Goal: Information Seeking & Learning: Learn about a topic

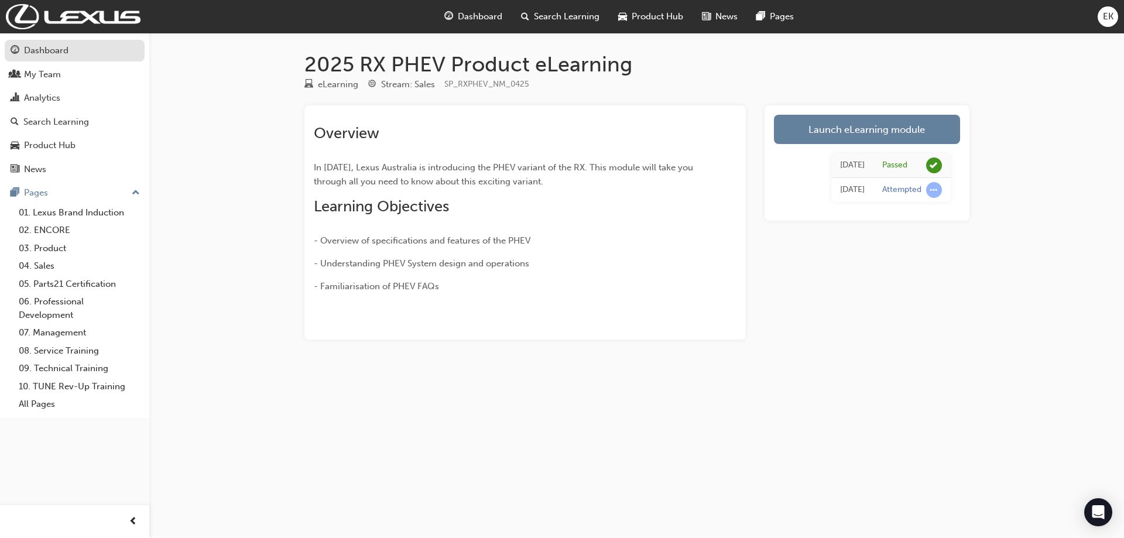
click at [44, 53] on div "Dashboard" at bounding box center [46, 50] width 44 height 13
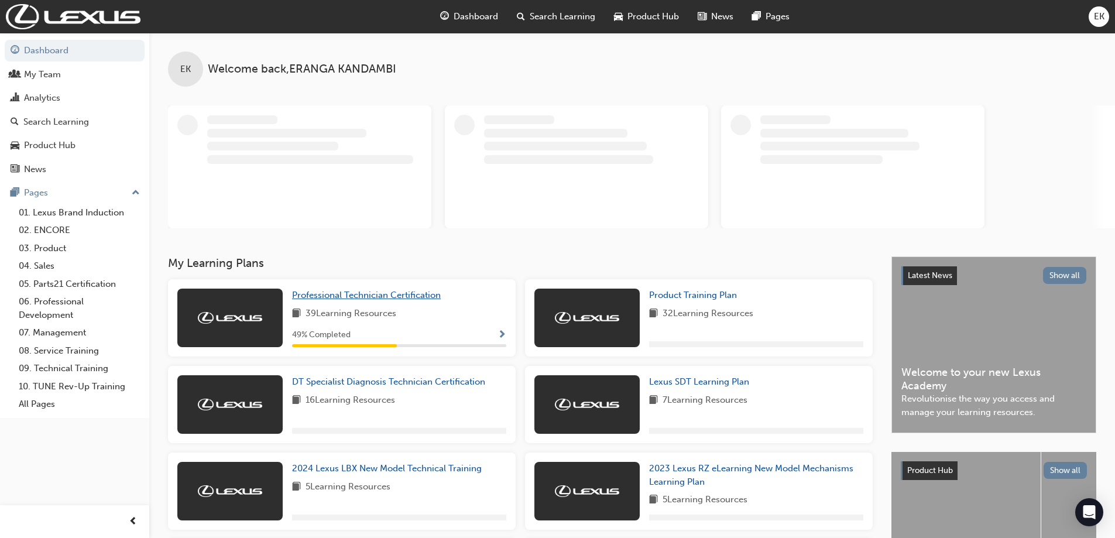
click at [348, 292] on span "Professional Technician Certification" at bounding box center [366, 295] width 149 height 11
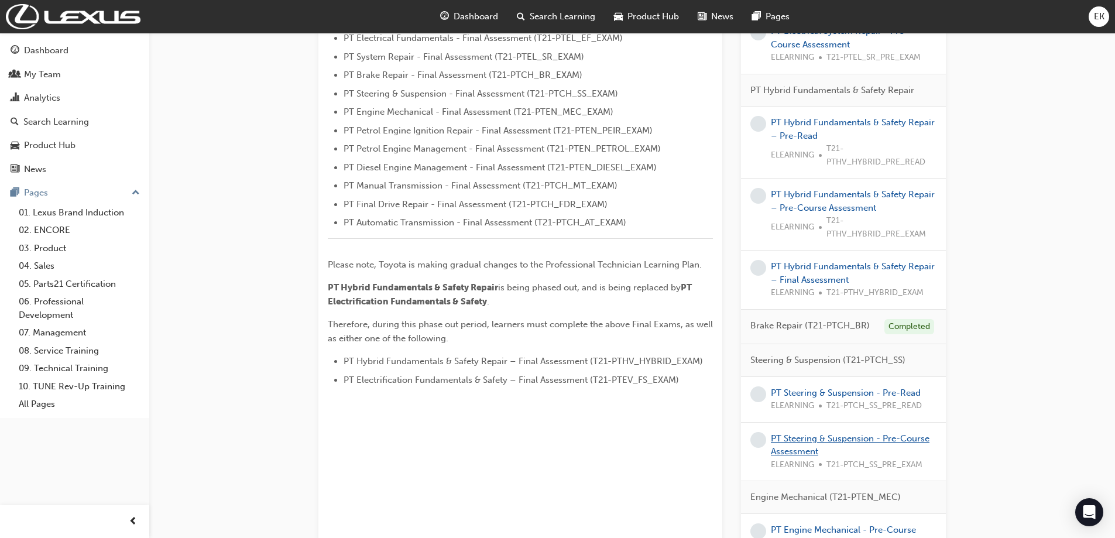
scroll to position [410, 0]
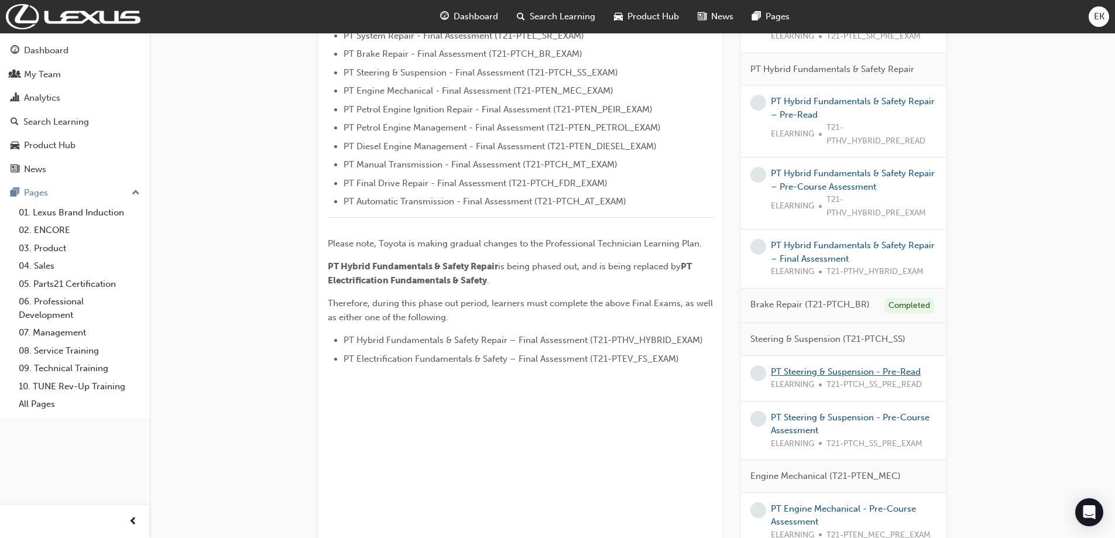
click at [849, 375] on link "PT Steering & Suspension - Pre-Read" at bounding box center [846, 371] width 150 height 11
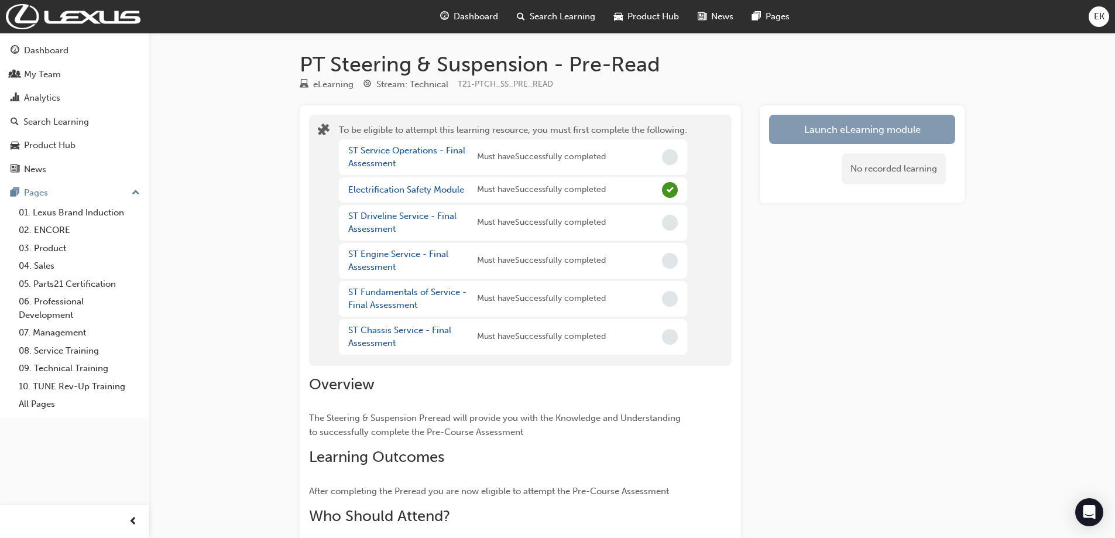
click at [812, 132] on button "Launch eLearning module" at bounding box center [862, 129] width 186 height 29
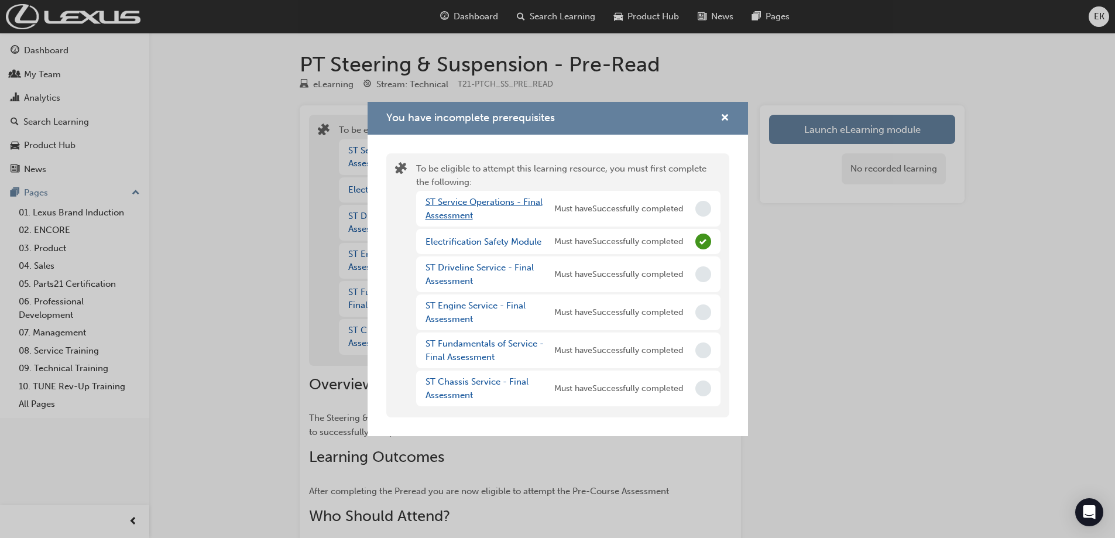
click at [496, 200] on link "ST Service Operations - Final Assessment" at bounding box center [484, 209] width 117 height 24
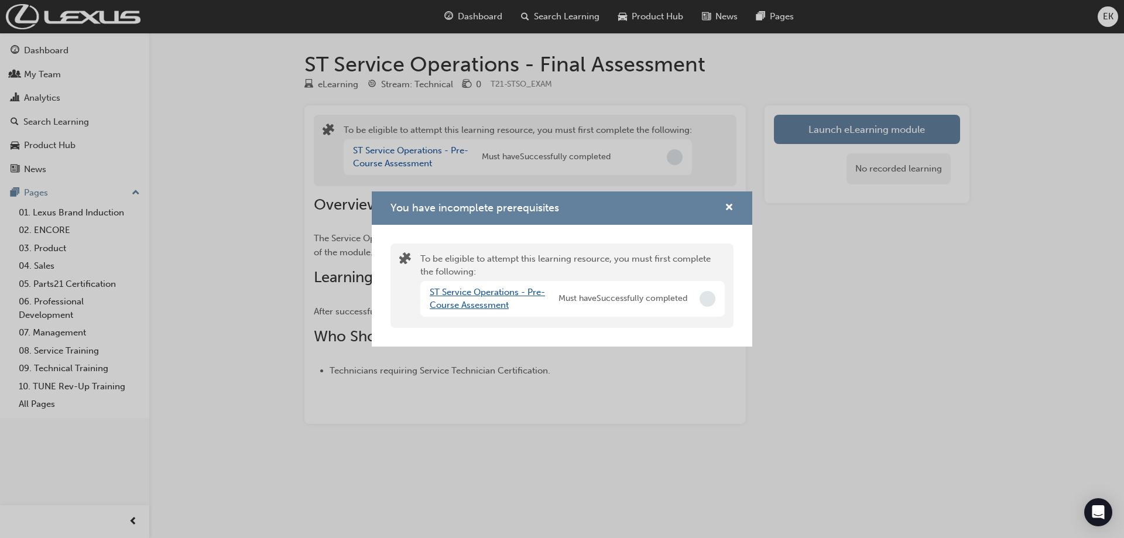
click at [489, 307] on link "ST Service Operations - Pre-Course Assessment" at bounding box center [487, 299] width 115 height 24
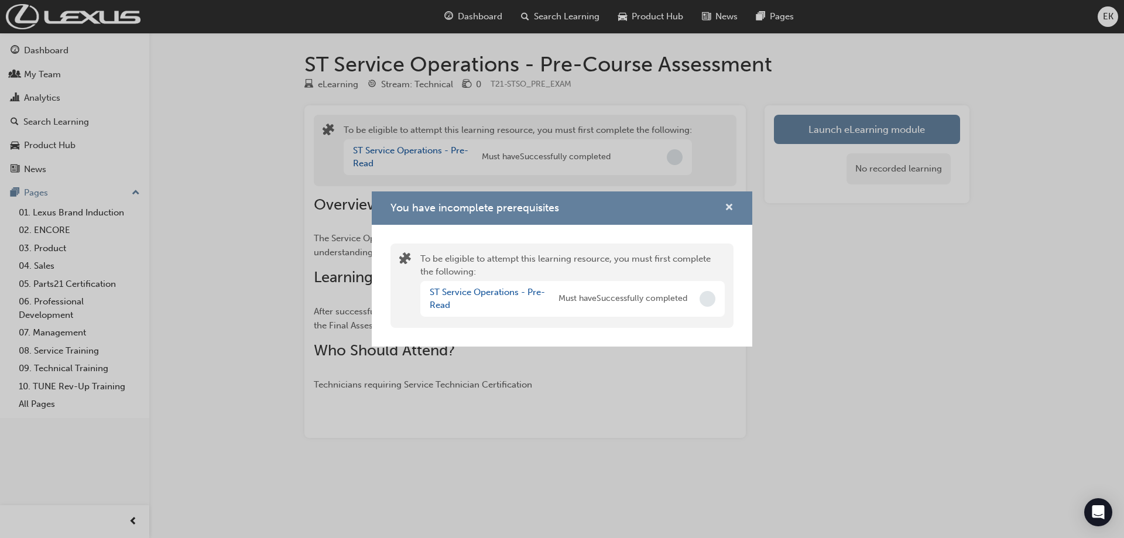
click at [727, 205] on span "cross-icon" at bounding box center [729, 208] width 9 height 11
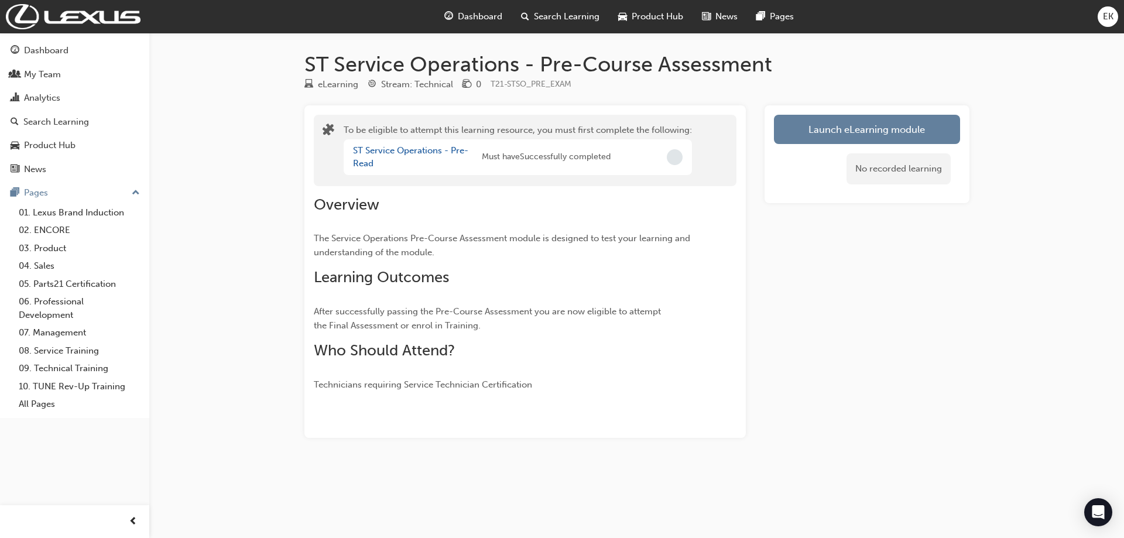
click at [1110, 15] on span "EK" at bounding box center [1108, 16] width 11 height 13
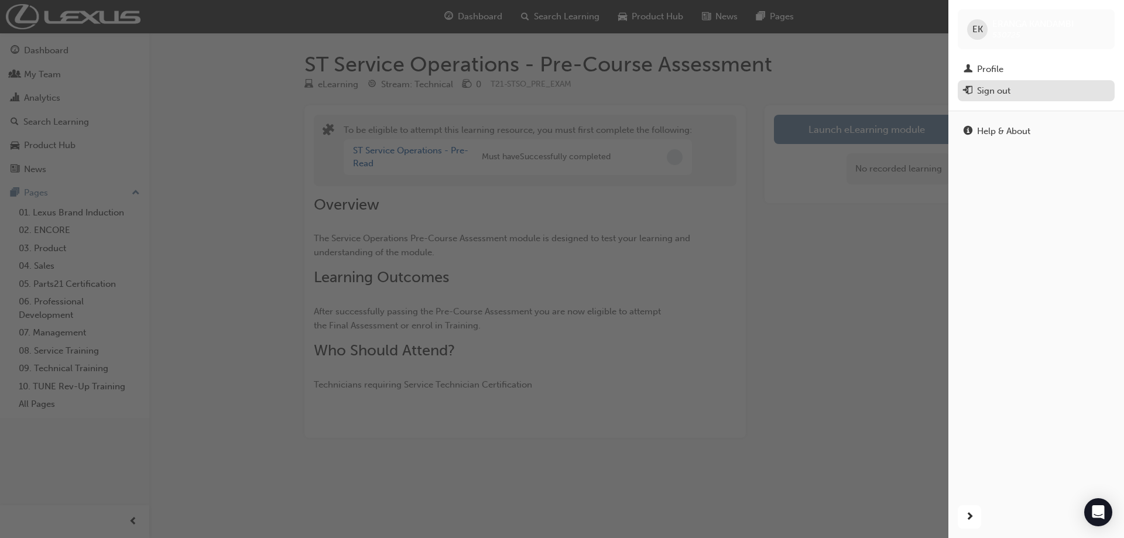
click at [995, 94] on div "Sign out" at bounding box center [993, 90] width 33 height 13
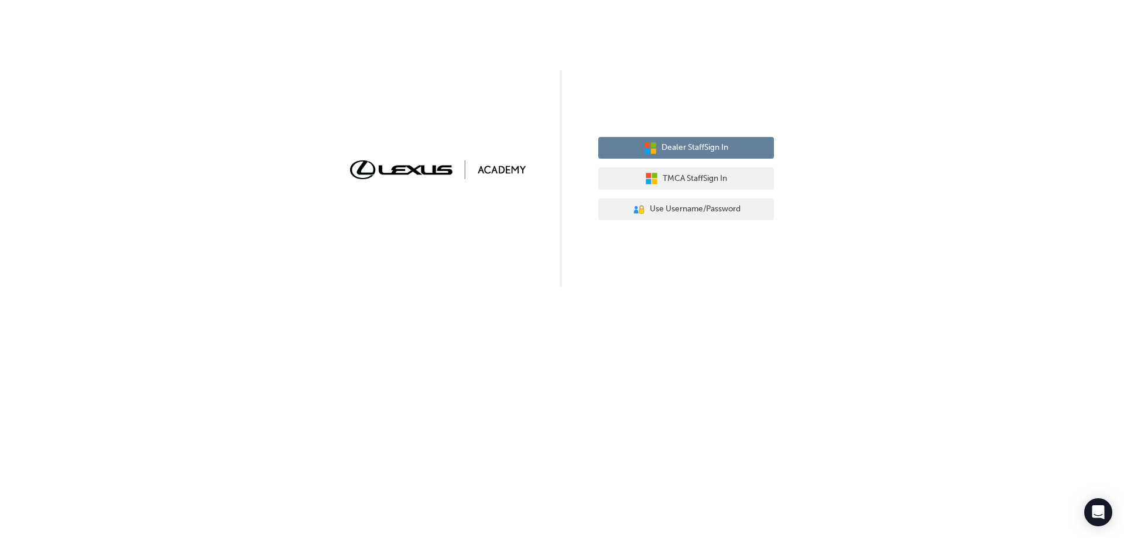
click at [646, 151] on icon "button" at bounding box center [646, 150] width 5 height 5
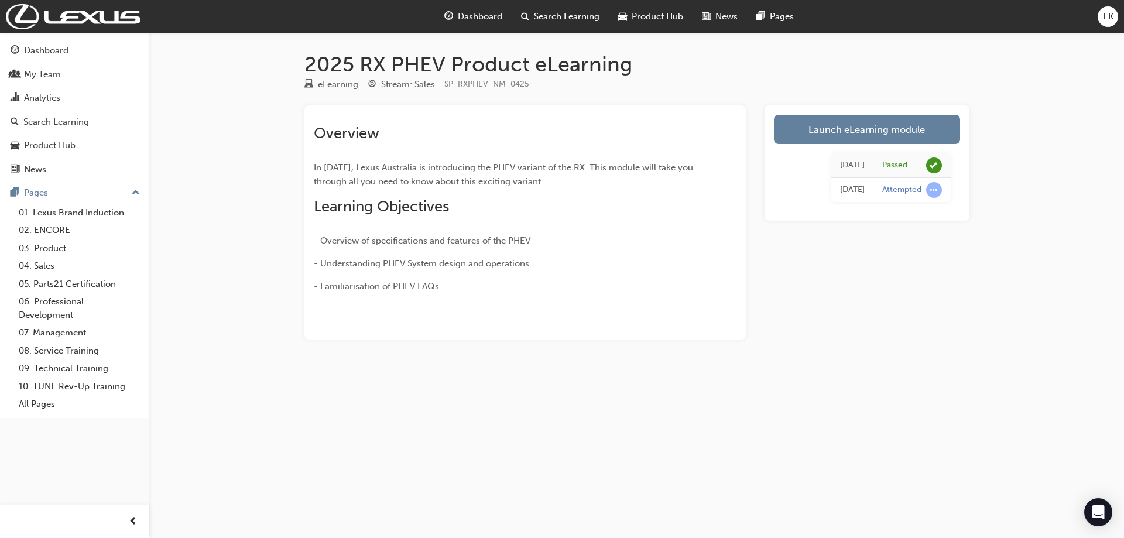
click at [1112, 13] on span "EK" at bounding box center [1108, 16] width 11 height 13
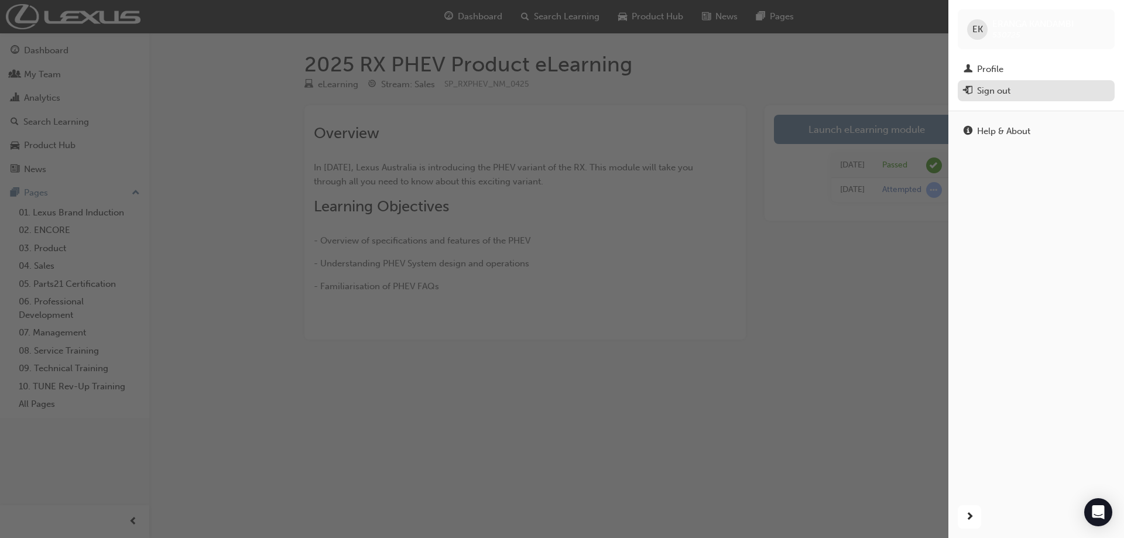
click at [994, 96] on div "Sign out" at bounding box center [993, 90] width 33 height 13
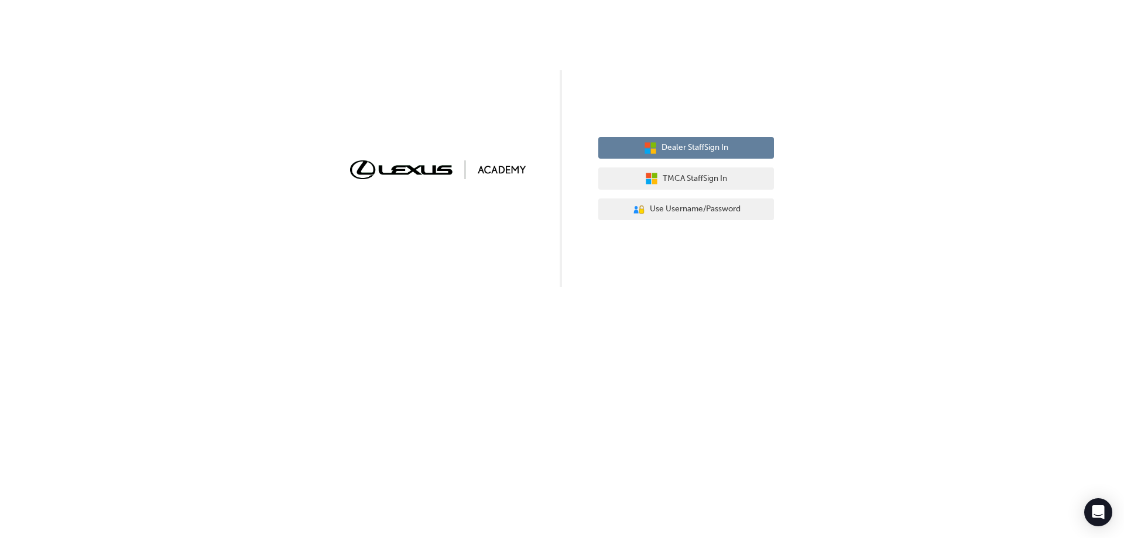
click at [678, 149] on span "Dealer Staff Sign In" at bounding box center [694, 147] width 67 height 13
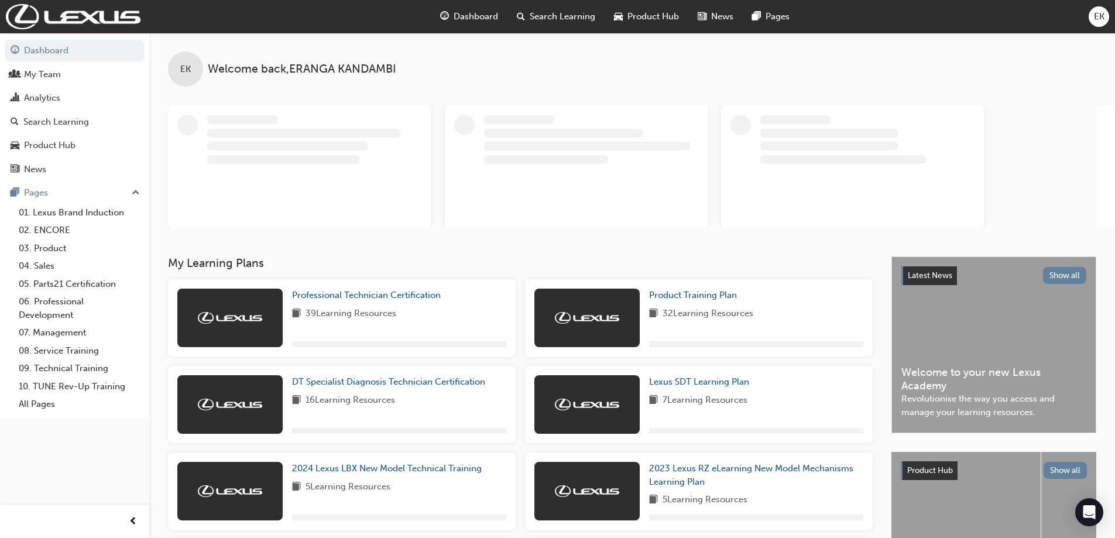
click at [1095, 14] on span "EK" at bounding box center [1099, 16] width 11 height 13
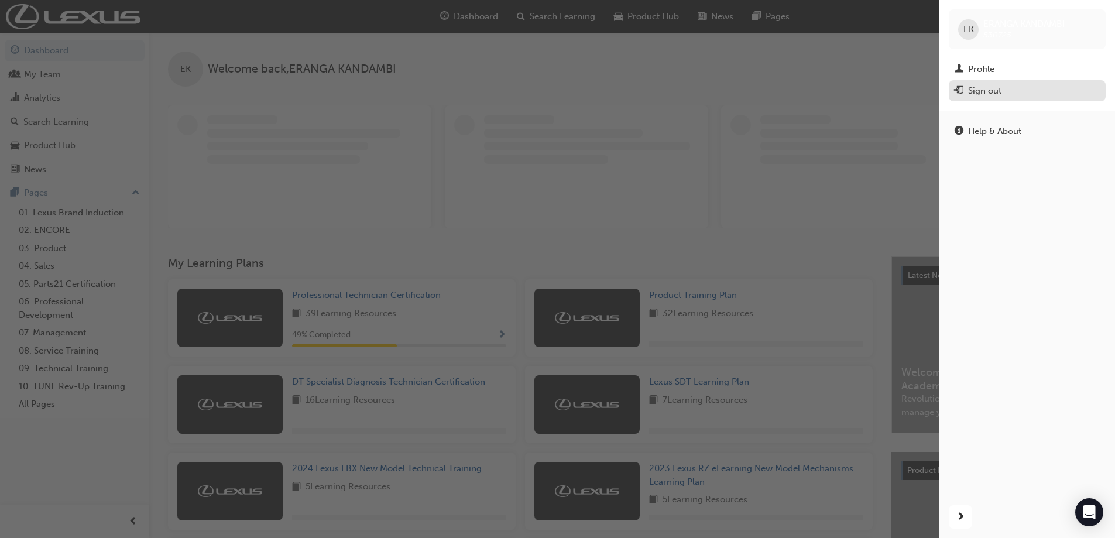
click at [977, 90] on div "Sign out" at bounding box center [984, 90] width 33 height 13
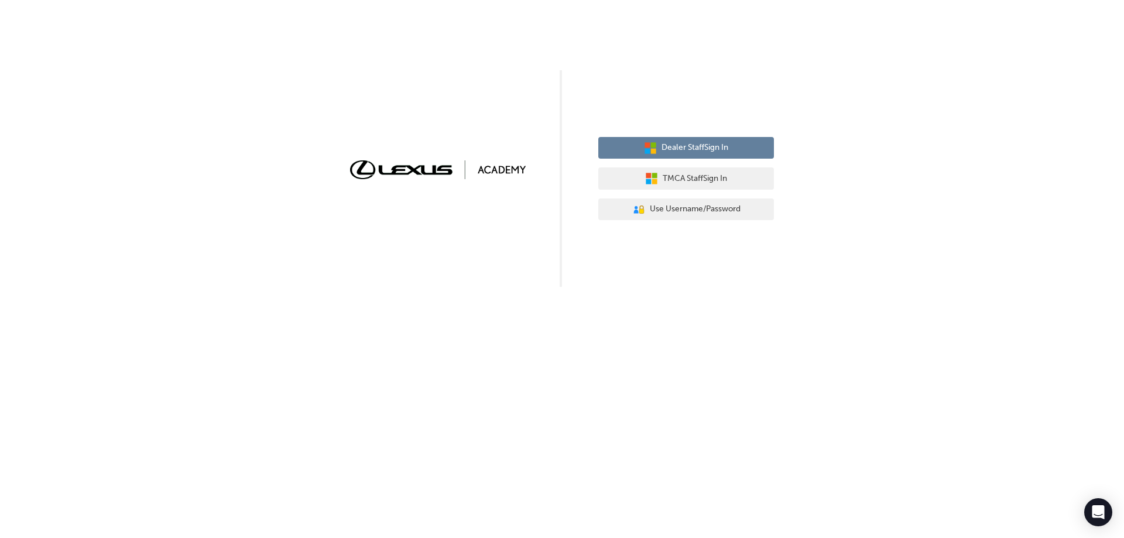
click at [694, 149] on span "Dealer Staff Sign In" at bounding box center [694, 147] width 67 height 13
